Goal: Transaction & Acquisition: Subscribe to service/newsletter

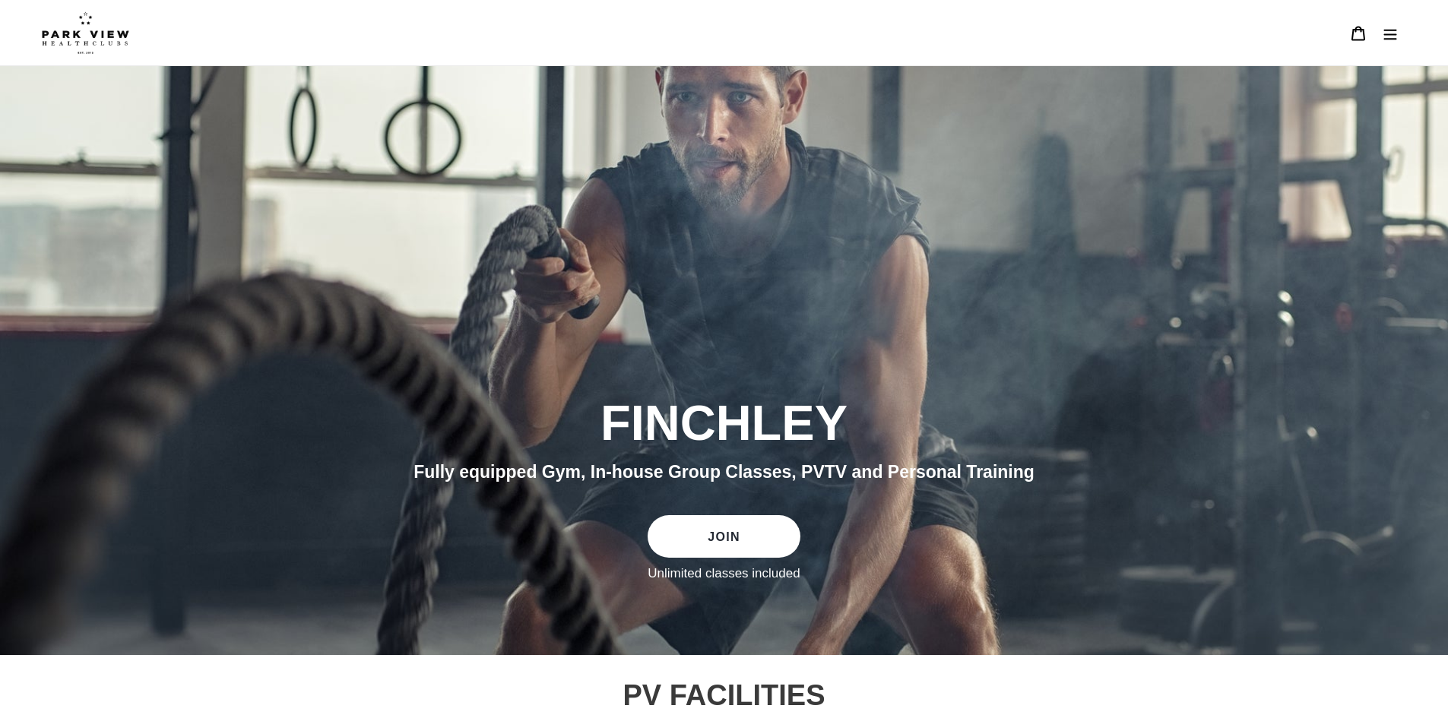
click at [100, 30] on img at bounding box center [85, 32] width 87 height 43
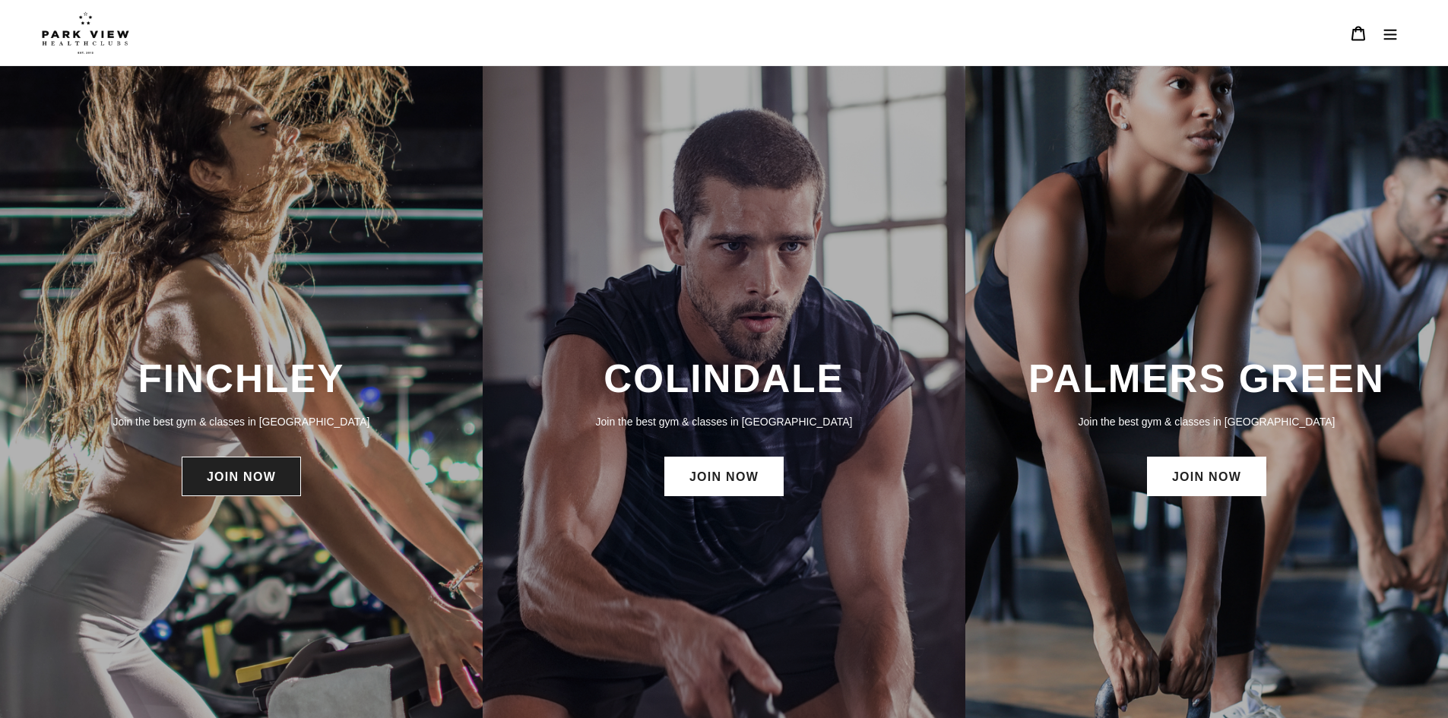
click at [294, 478] on link "JOIN NOW" at bounding box center [241, 477] width 119 height 40
